Goal: Browse casually

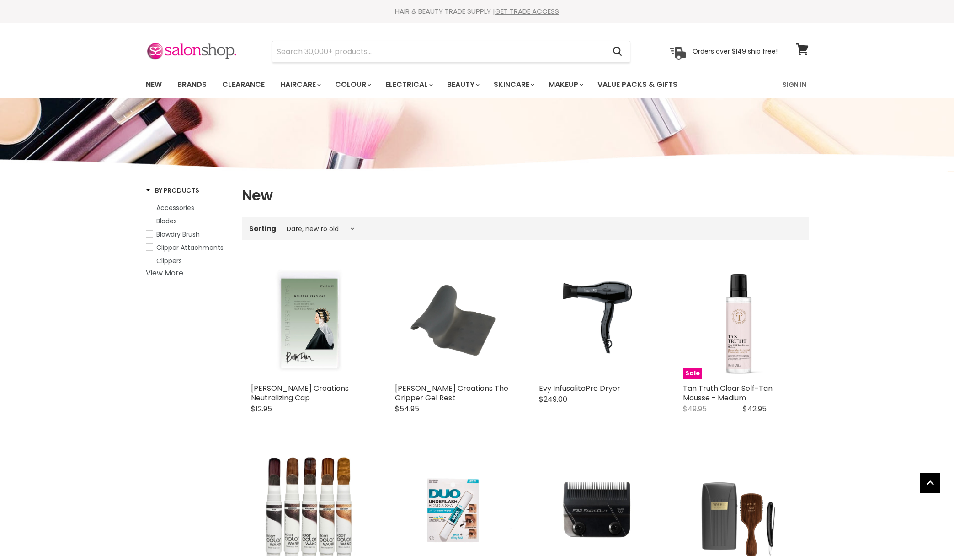
select select "created-descending"
click at [204, 42] on img at bounding box center [191, 51] width 91 height 19
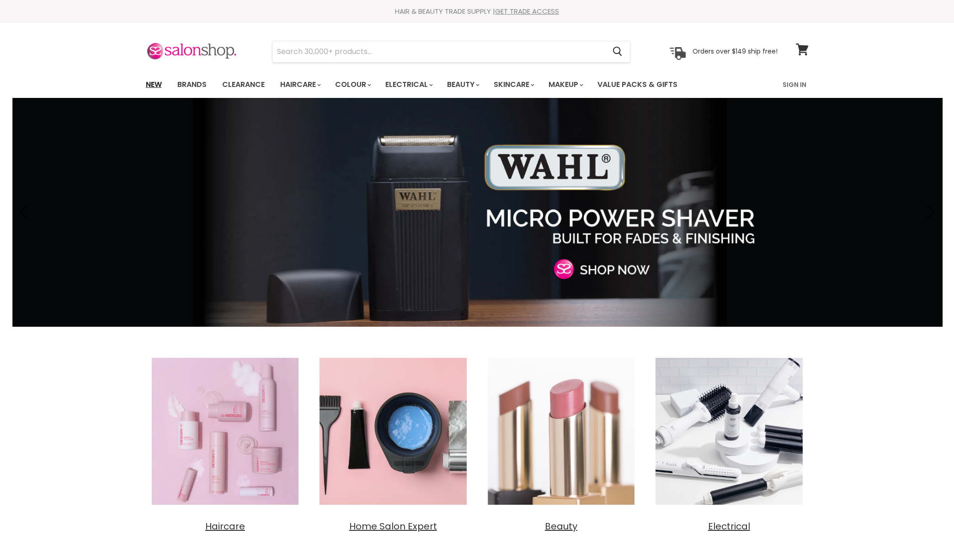
click at [149, 84] on link "New" at bounding box center [154, 84] width 30 height 19
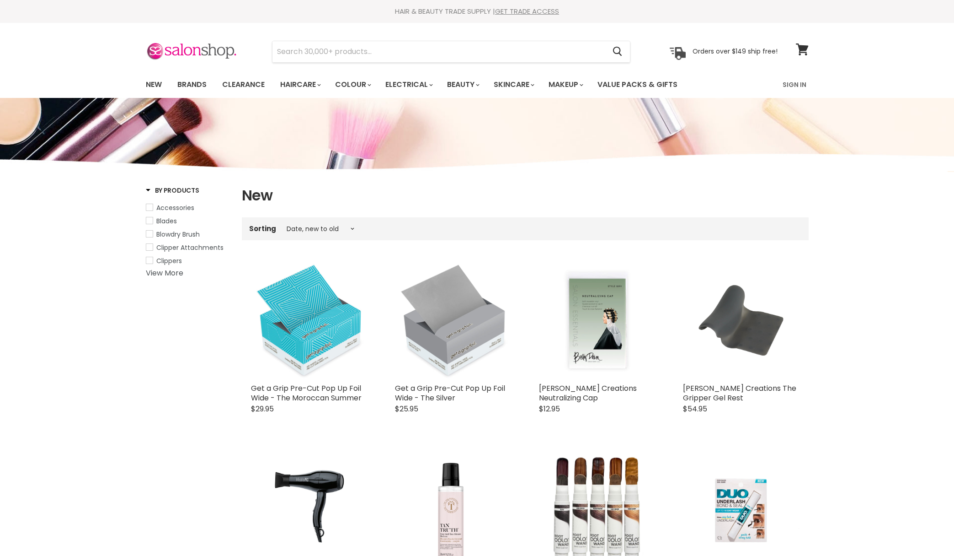
select select "created-descending"
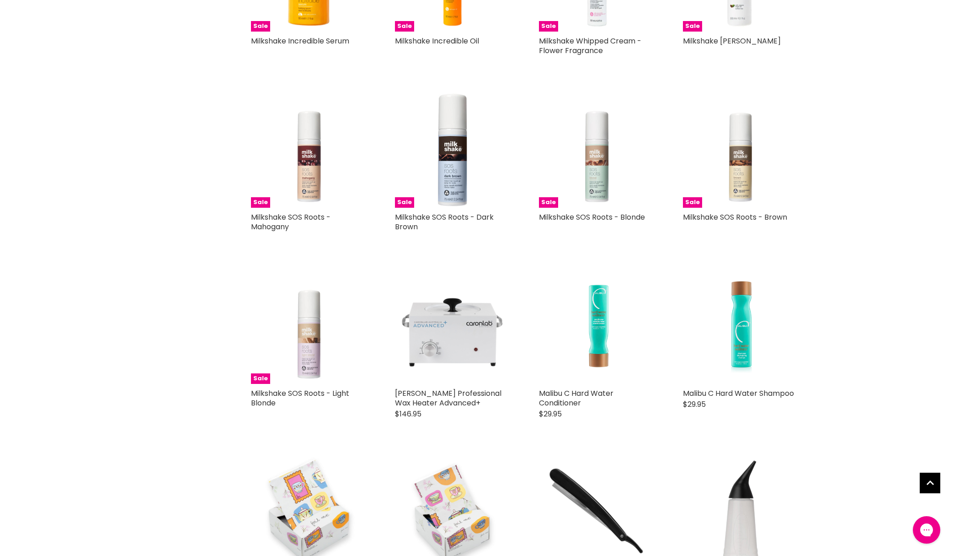
scroll to position [1848, 0]
